Goal: Communication & Community: Connect with others

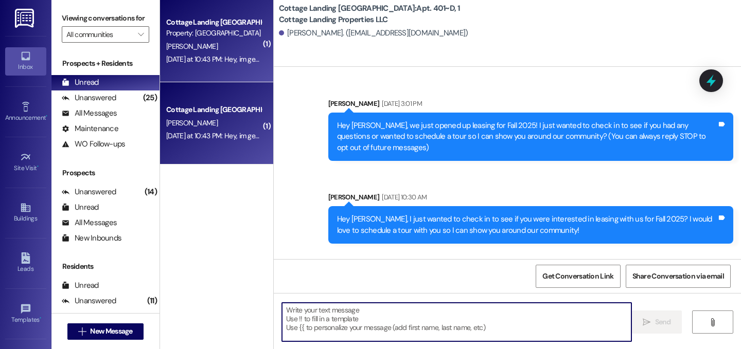
scroll to position [14887, 0]
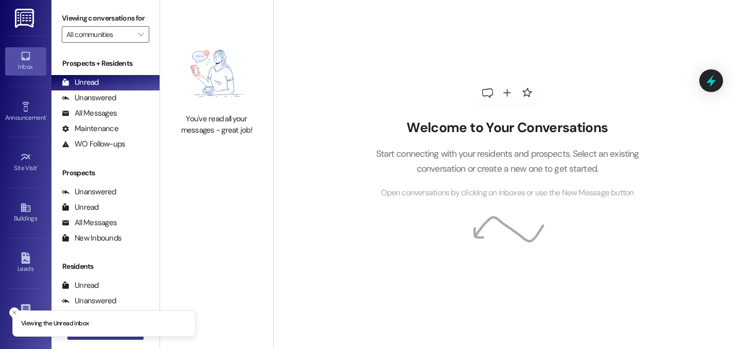
click at [139, 337] on button " New Message" at bounding box center [105, 332] width 76 height 16
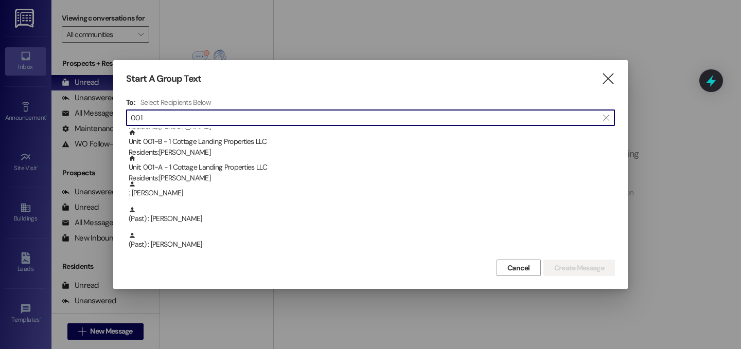
scroll to position [80, 0]
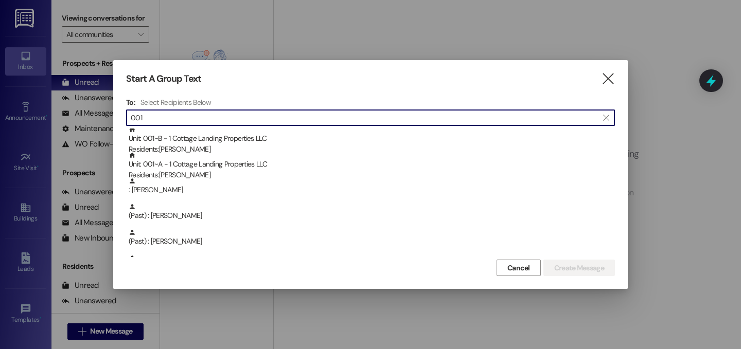
type input "001"
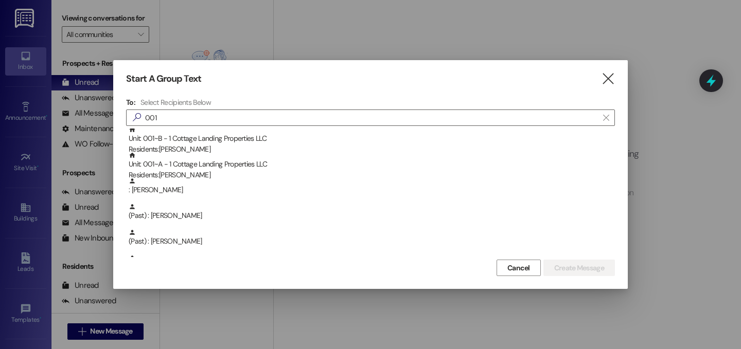
click at [617, 79] on div "Start A Group Text  To: Select Recipients Below  001  Unit: 001~E - 1 Cottag…" at bounding box center [370, 174] width 514 height 229
click at [601, 83] on icon "" at bounding box center [608, 79] width 14 height 11
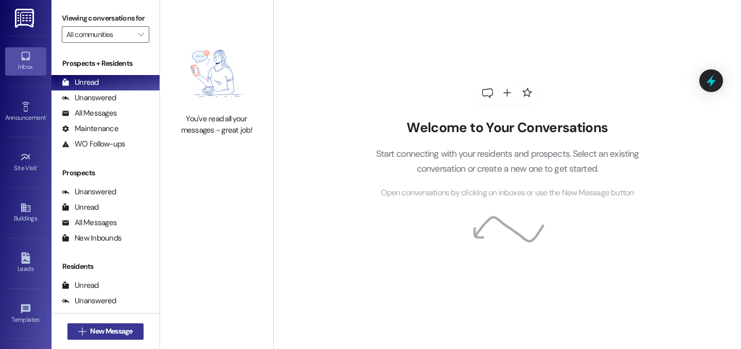
click at [121, 333] on span "New Message" at bounding box center [111, 331] width 42 height 11
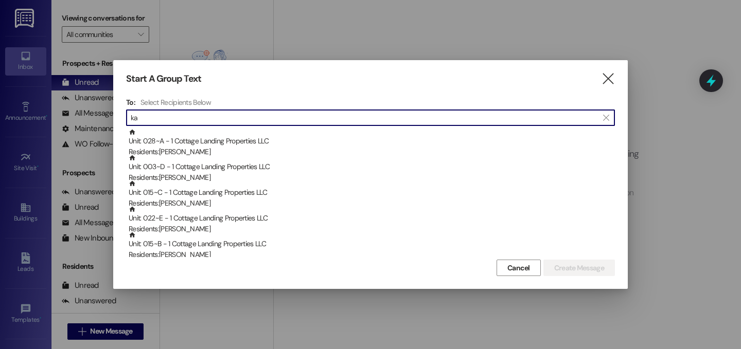
type input "k"
click at [159, 121] on input "007" at bounding box center [364, 118] width 467 height 14
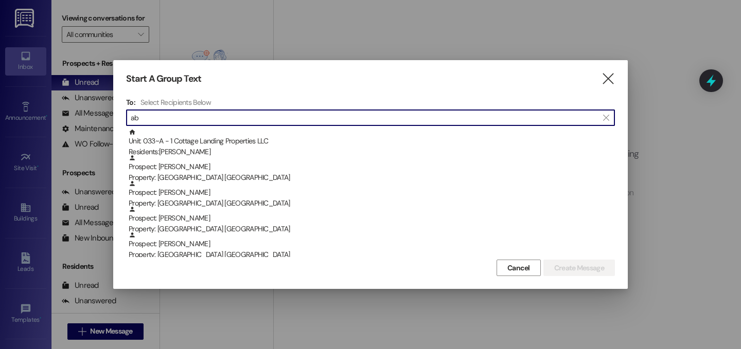
type input "a"
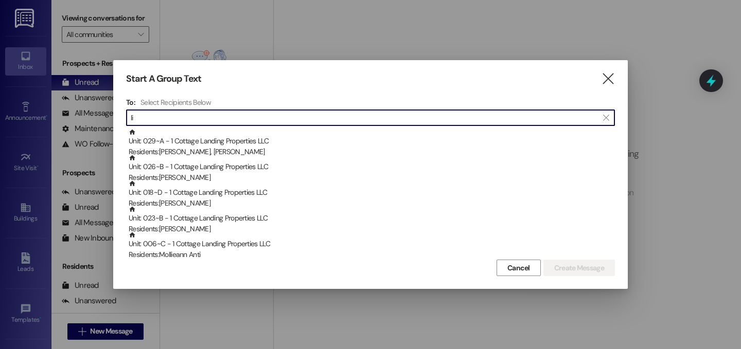
type input "l"
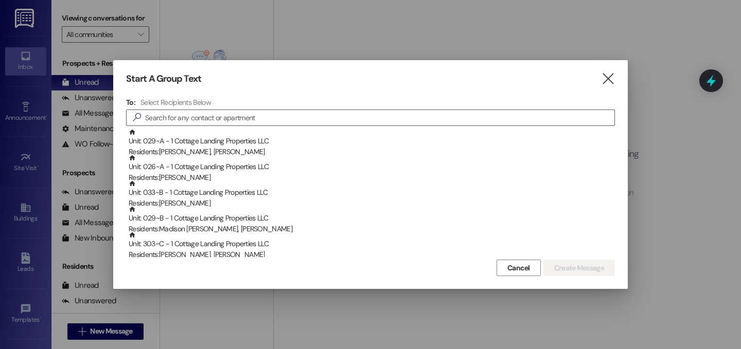
click at [615, 70] on div "Start A Group Text  To: Select Recipients Below  Unit: 029~A - 1 Cottage Land…" at bounding box center [370, 174] width 514 height 229
click at [607, 79] on icon "" at bounding box center [608, 79] width 14 height 11
